Goal: Feedback & Contribution: Leave review/rating

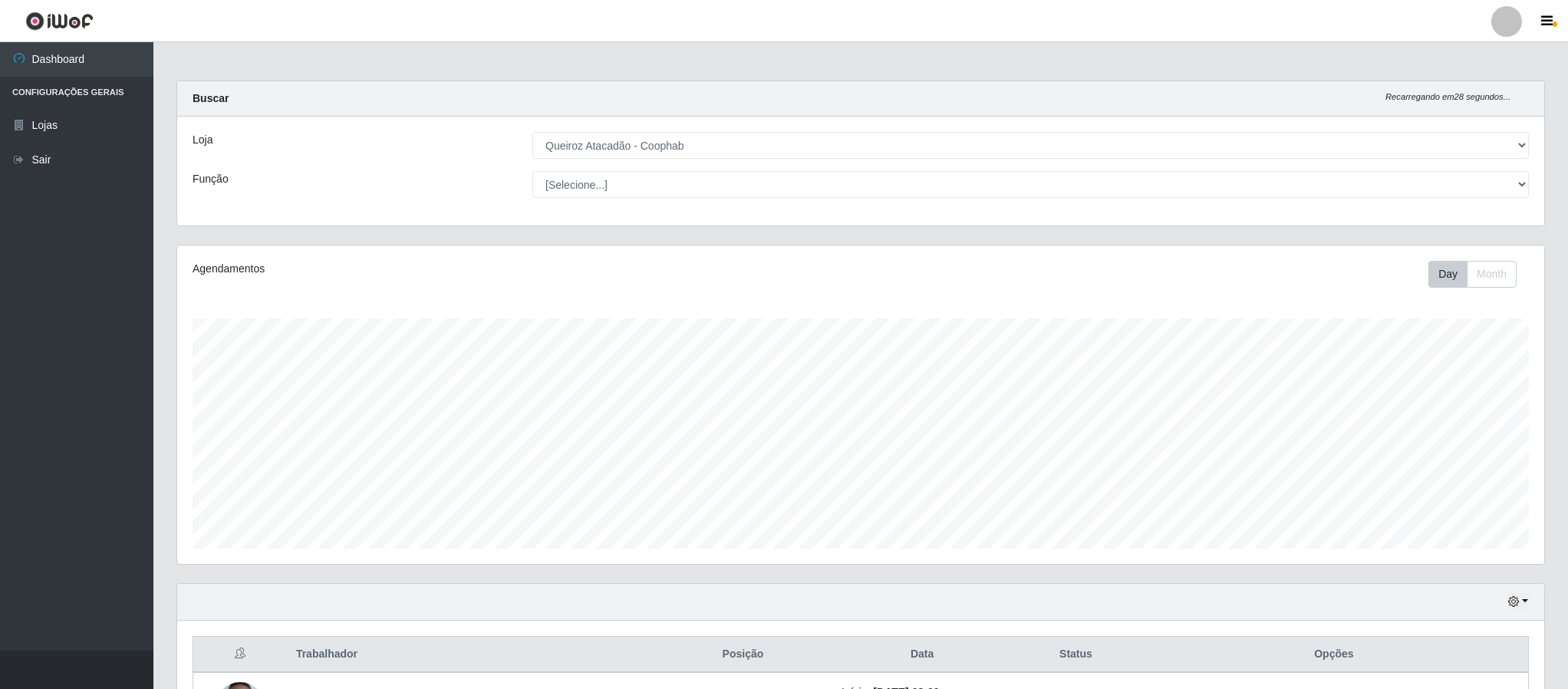
select select "463"
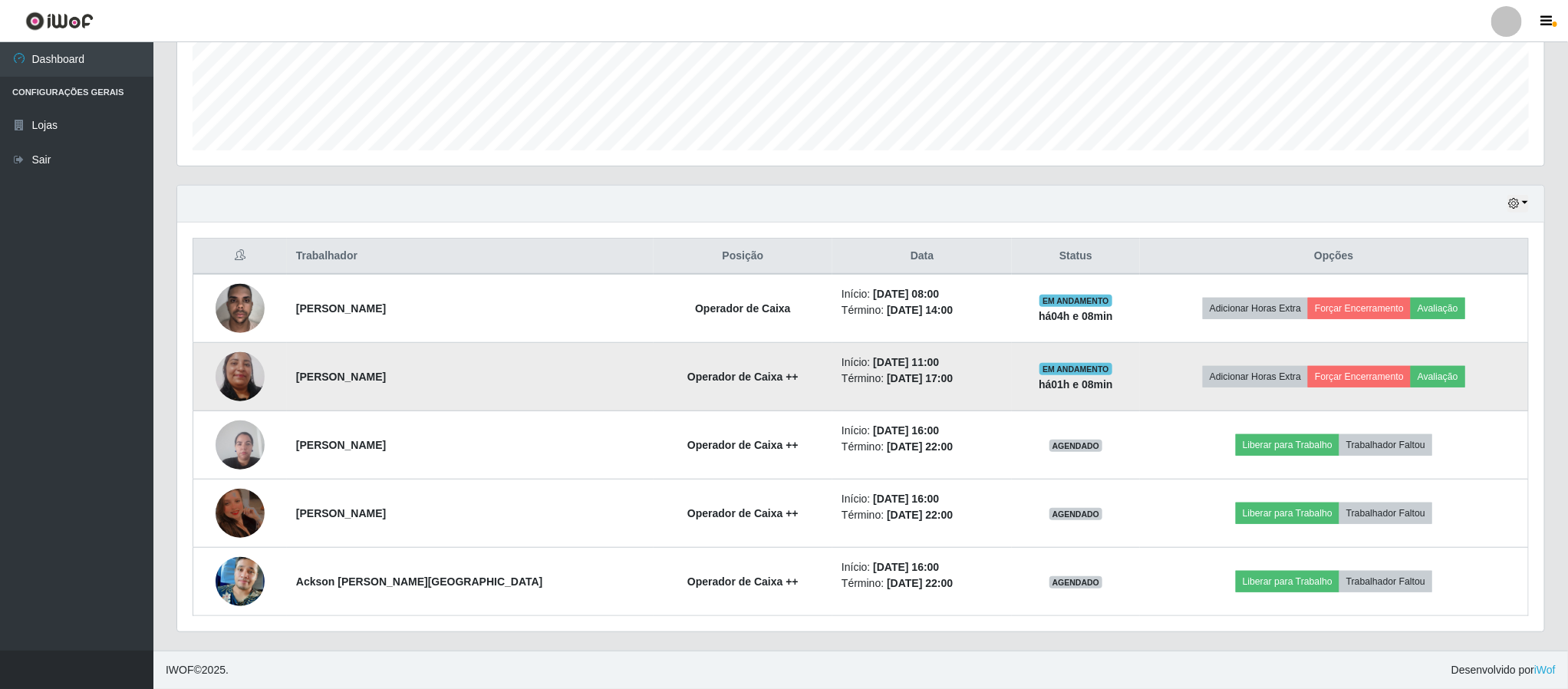
scroll to position [320, 1365]
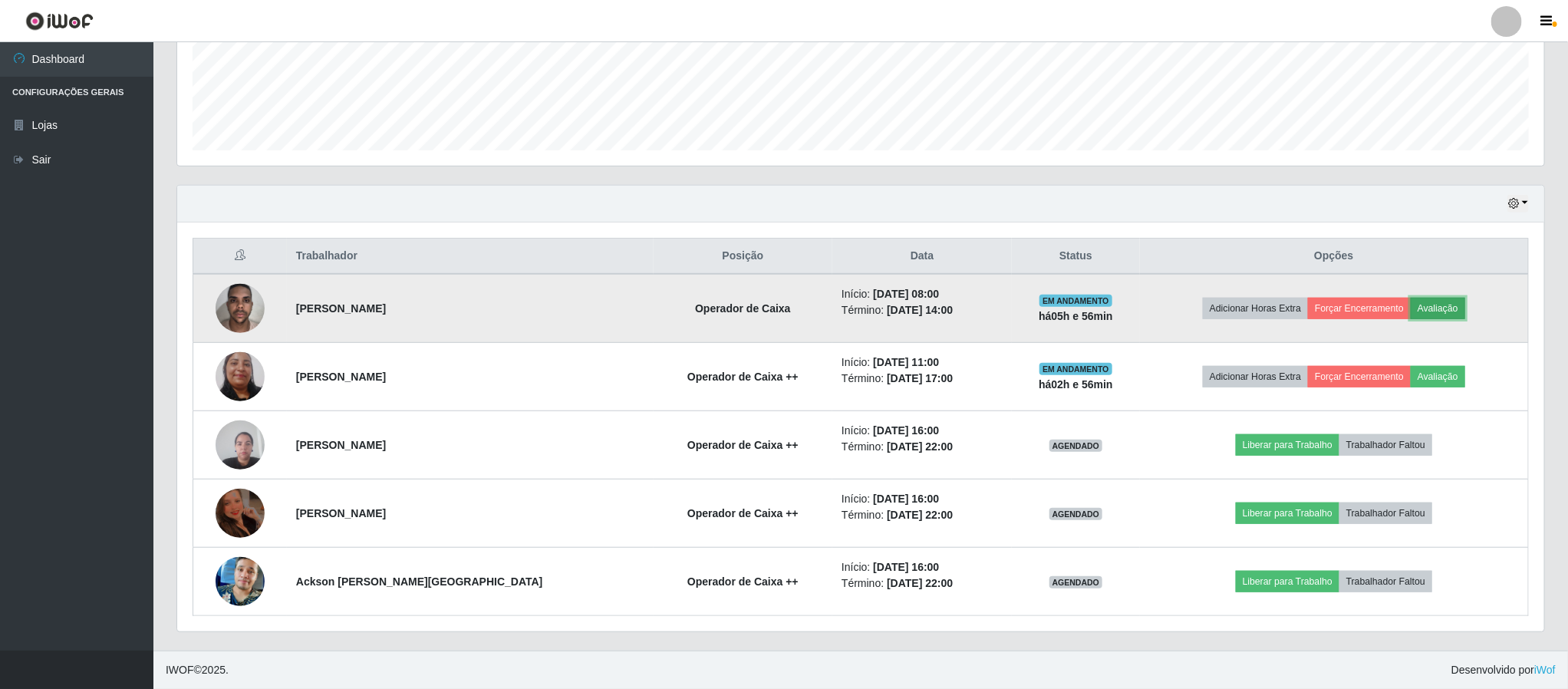
click at [1430, 309] on button "Avaliação" at bounding box center [1438, 308] width 55 height 22
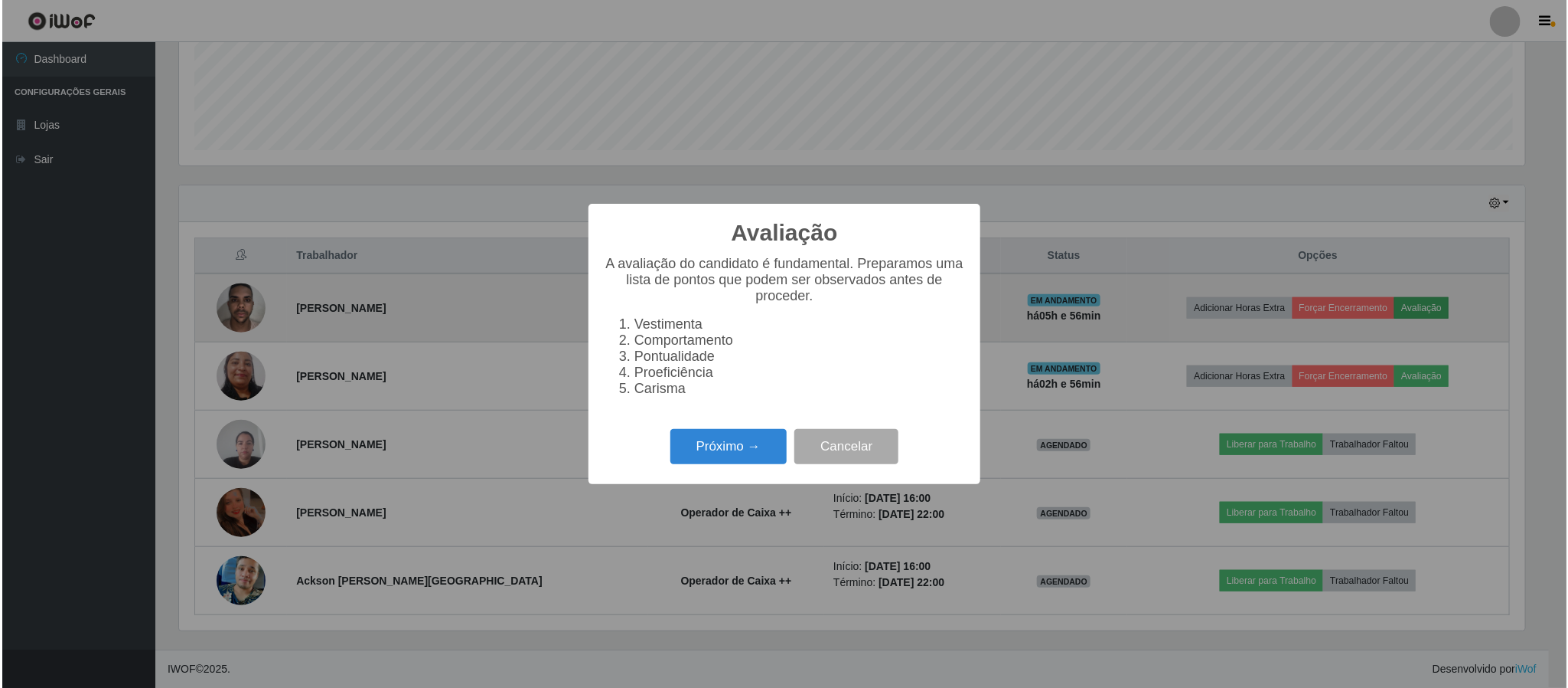
scroll to position [319, 1350]
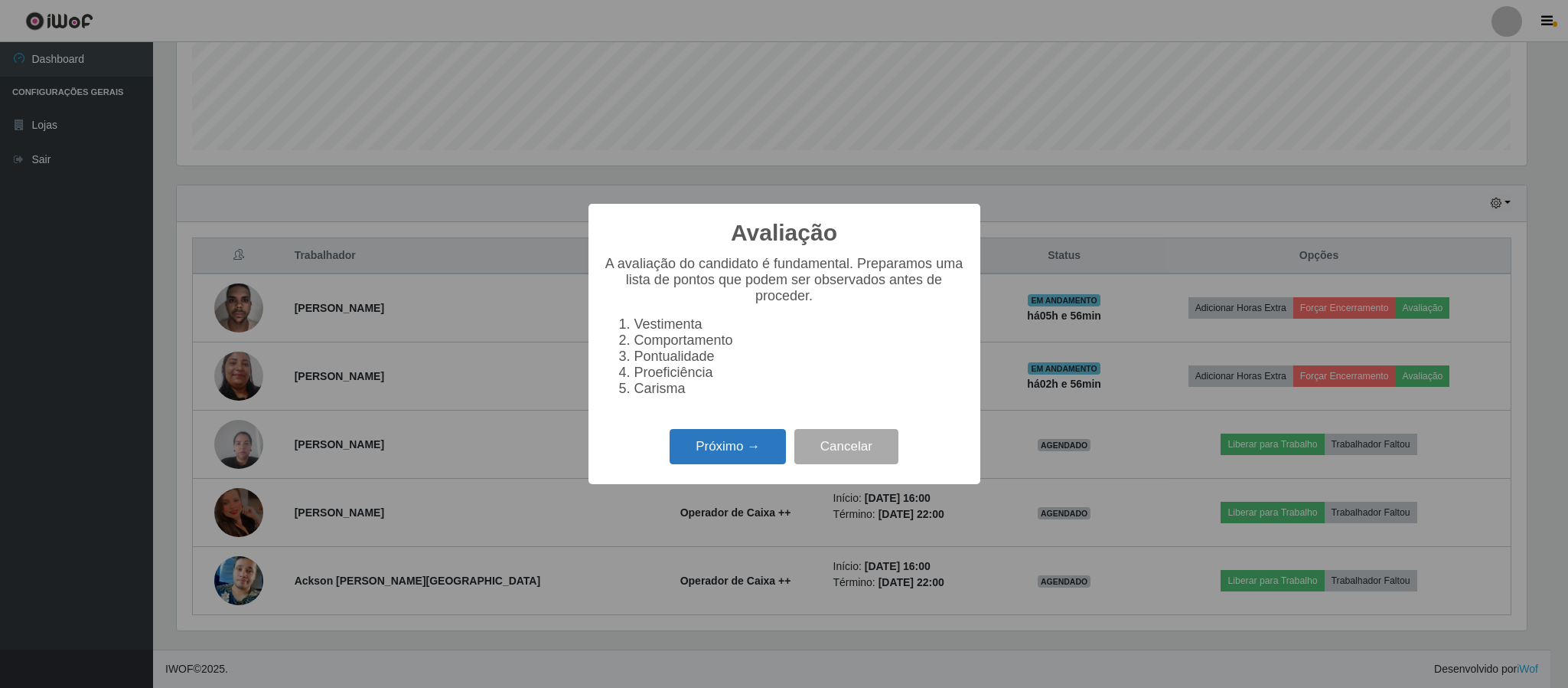
click at [710, 463] on button "Próximo →" at bounding box center [728, 447] width 117 height 36
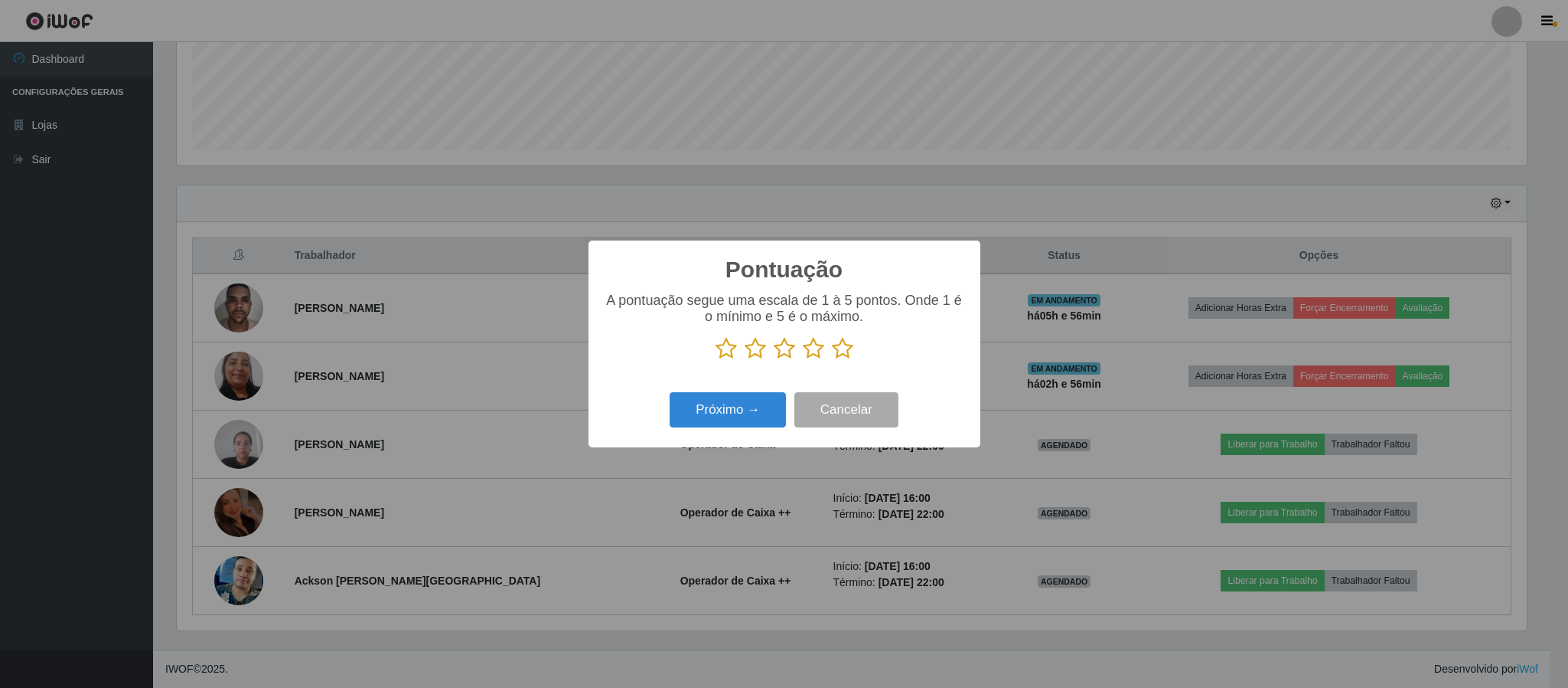
click at [844, 348] on icon at bounding box center [843, 349] width 22 height 23
click at [832, 360] on input "radio" at bounding box center [832, 360] width 0 height 0
click at [723, 405] on button "Próximo →" at bounding box center [728, 410] width 117 height 36
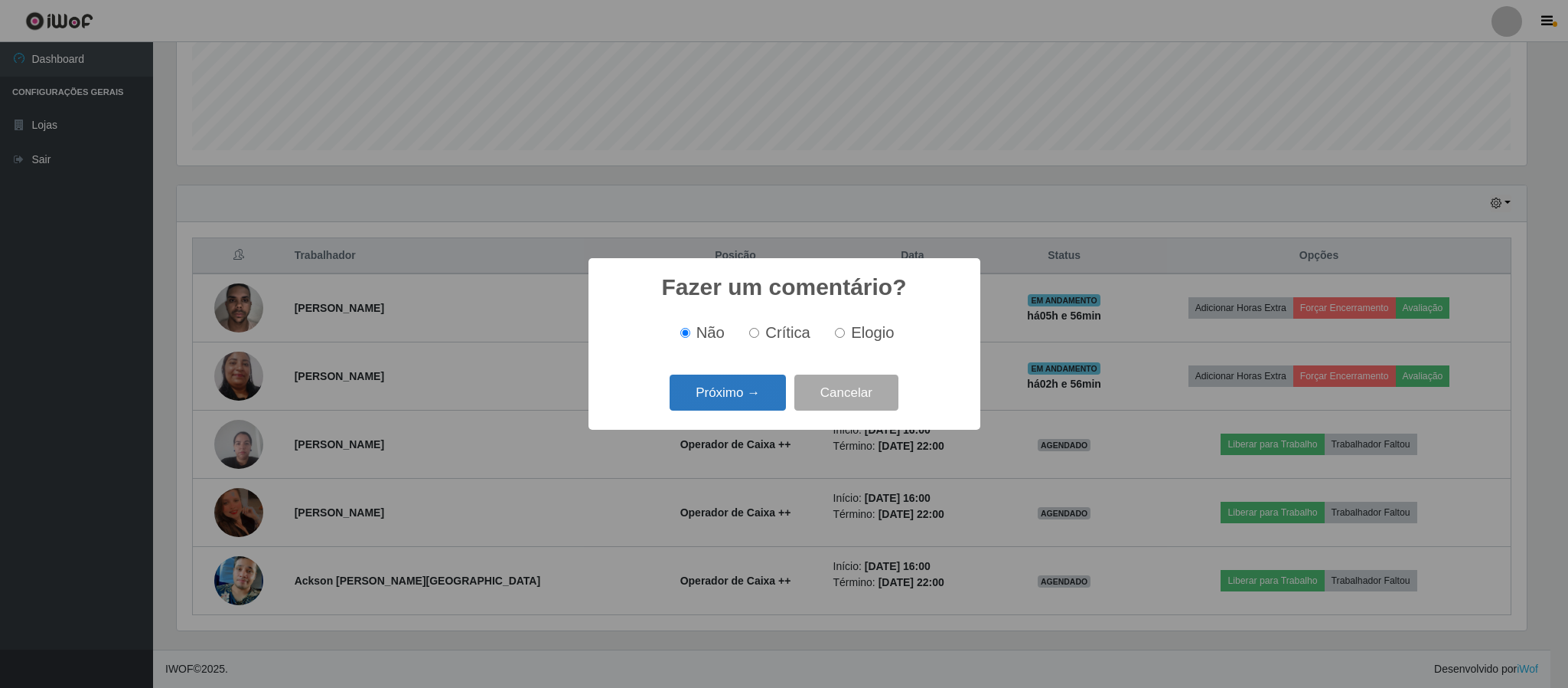
click at [731, 397] on button "Próximo →" at bounding box center [728, 392] width 117 height 36
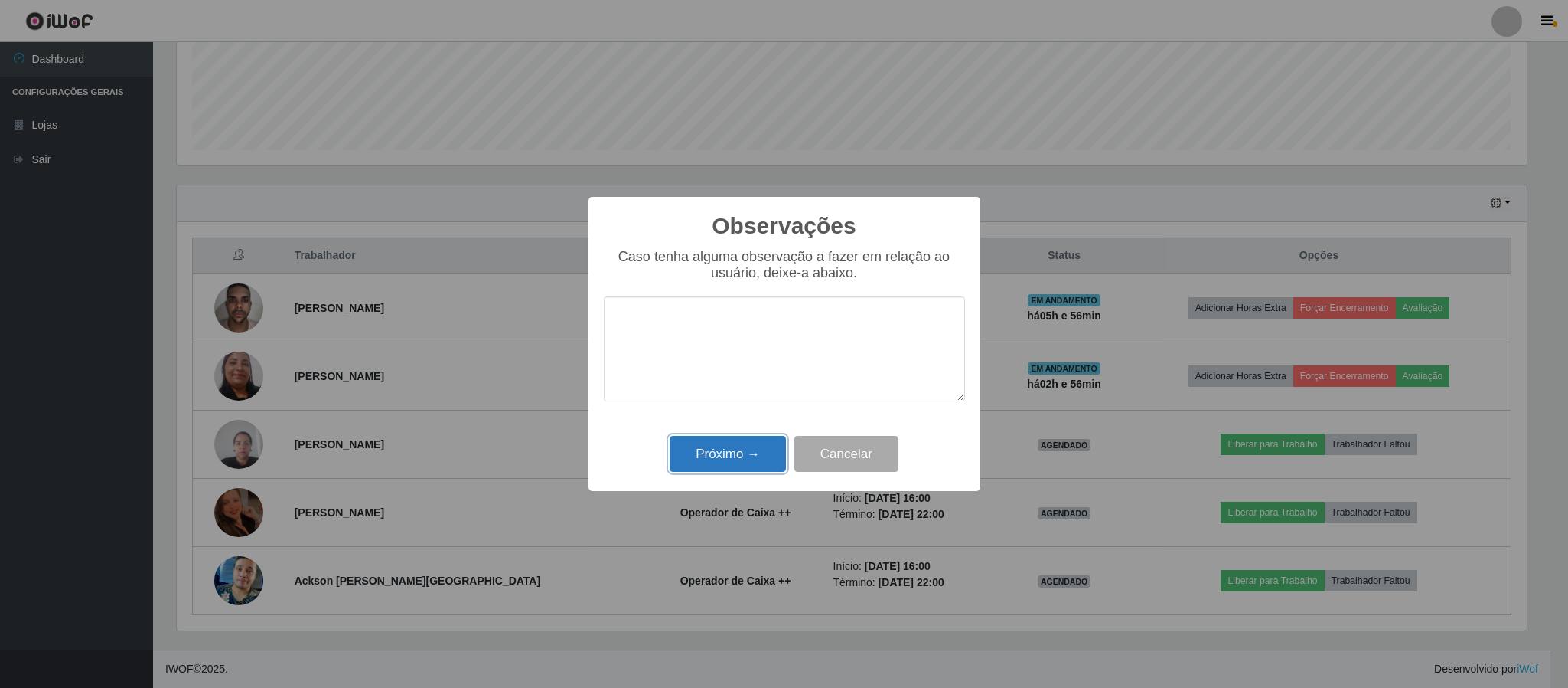
click at [746, 459] on button "Próximo →" at bounding box center [728, 454] width 117 height 36
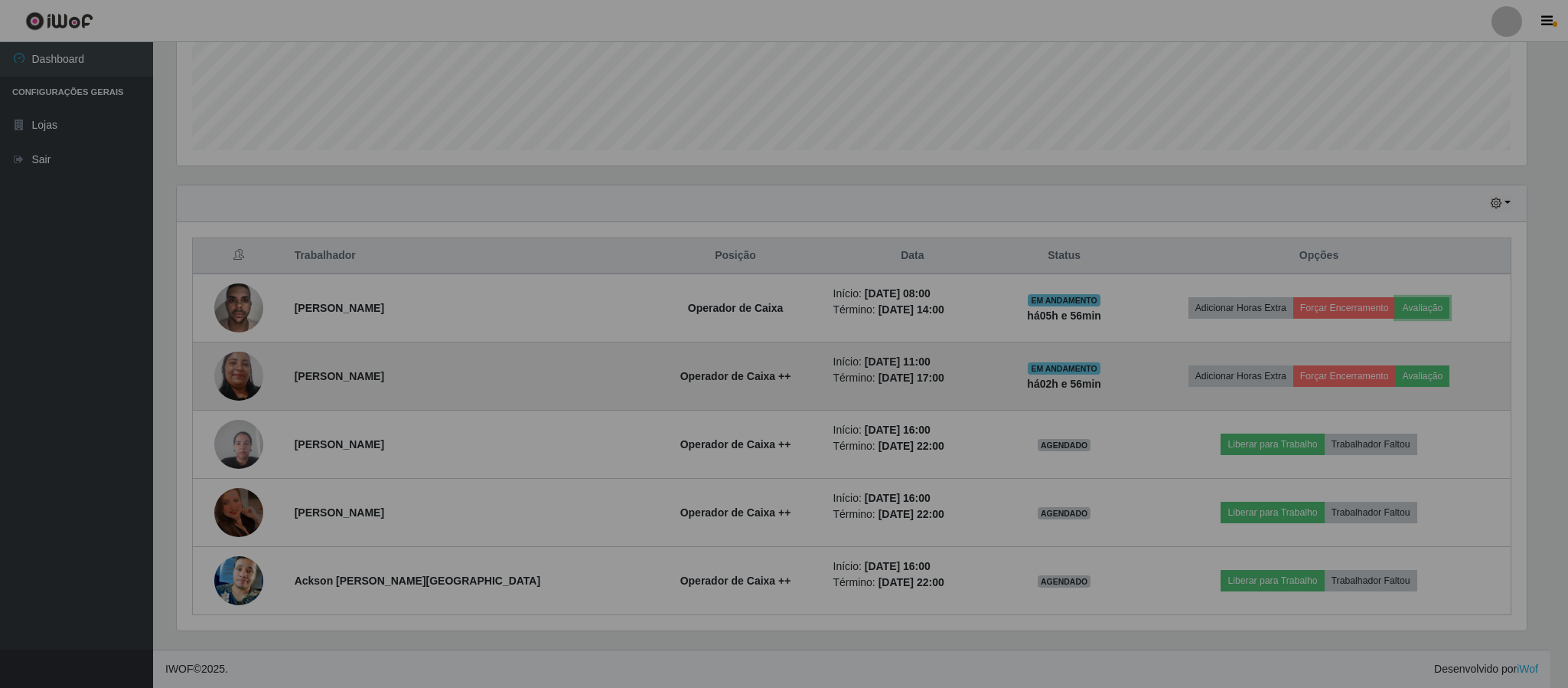
scroll to position [319, 1362]
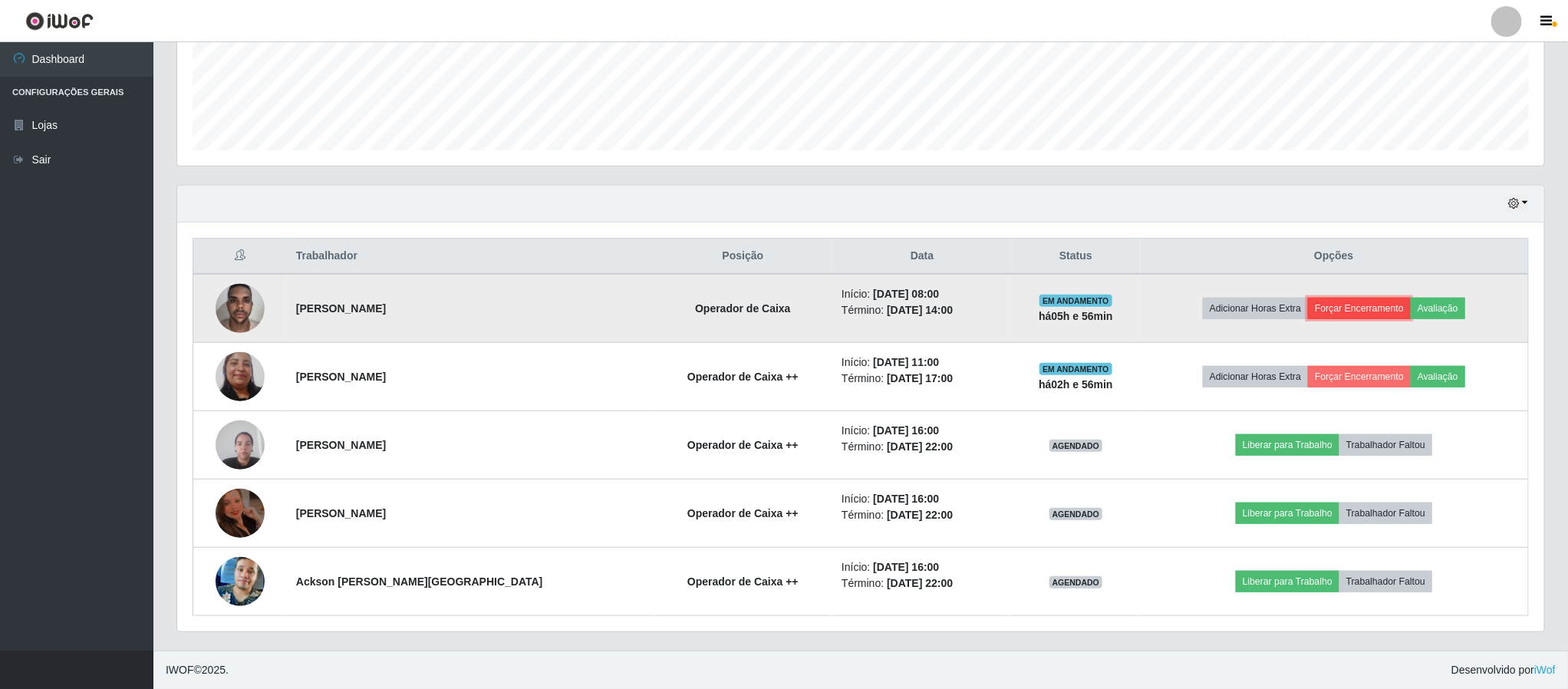
click at [1331, 305] on button "Forçar Encerramento" at bounding box center [1359, 308] width 102 height 22
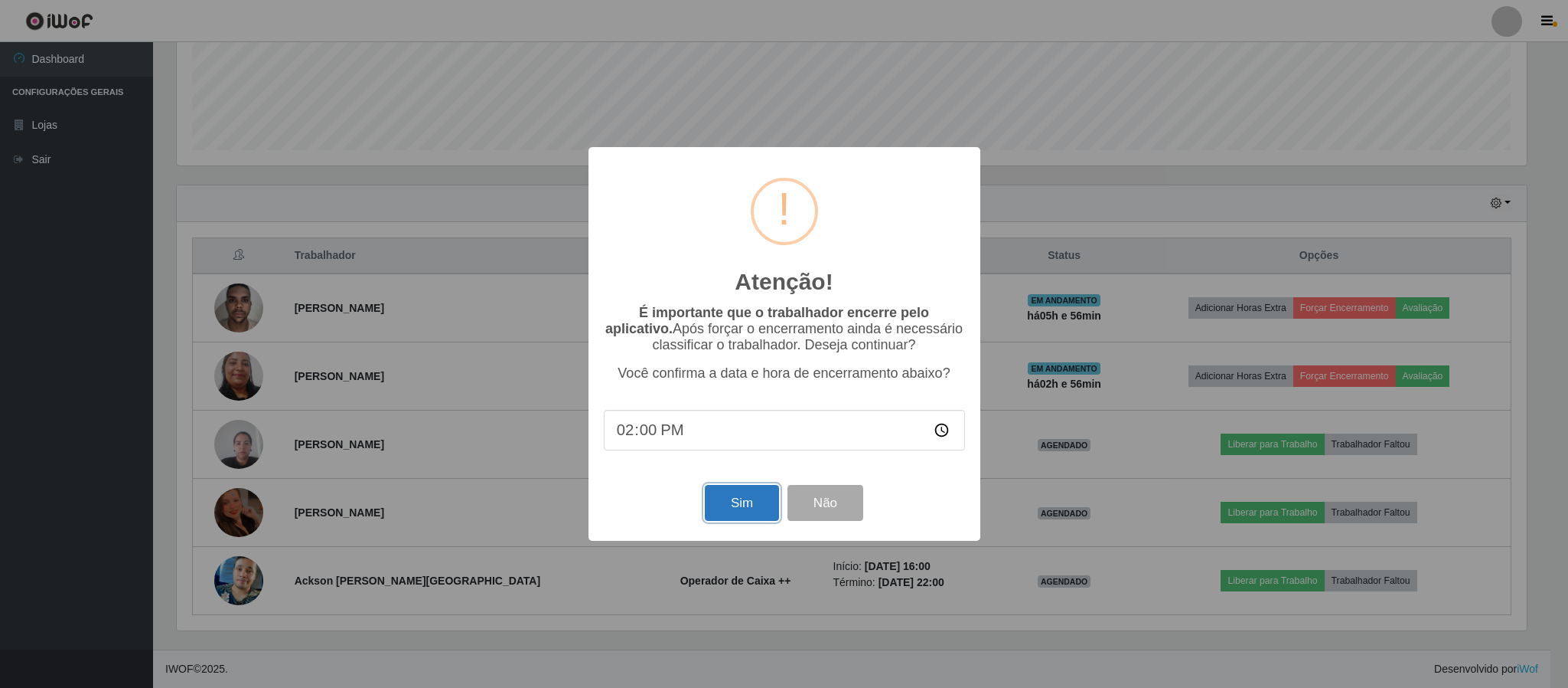
click at [740, 504] on button "Sim" at bounding box center [741, 502] width 74 height 36
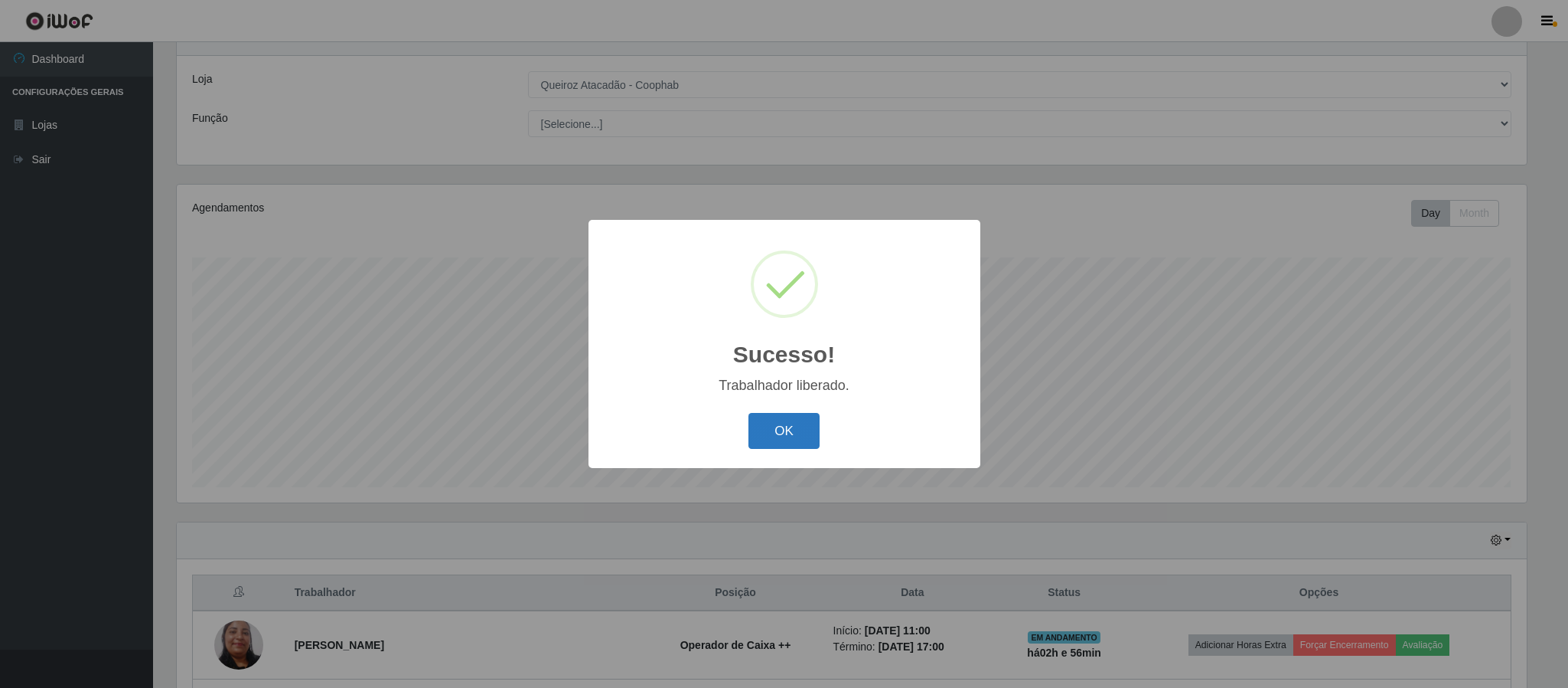
click at [787, 422] on button "OK" at bounding box center [784, 431] width 71 height 36
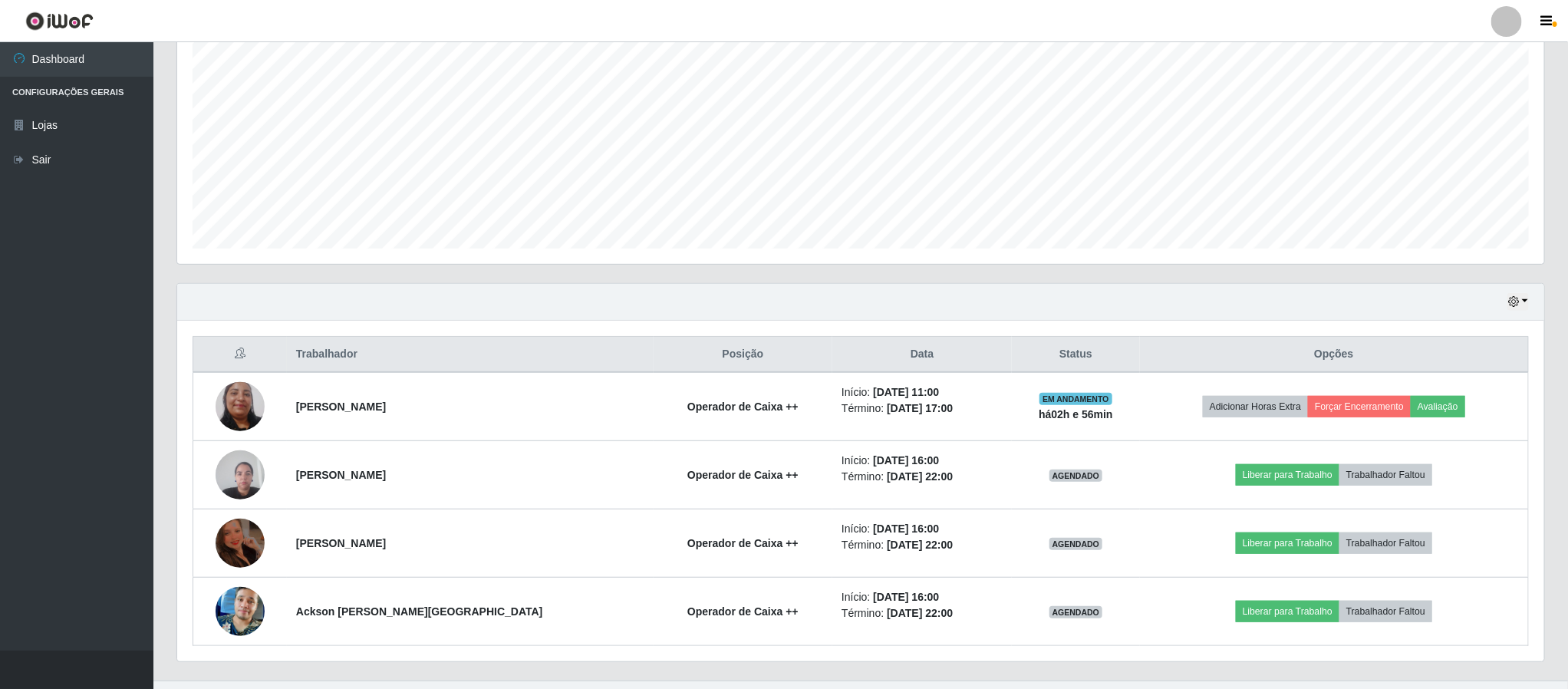
scroll to position [334, 0]
